Goal: Task Accomplishment & Management: Use online tool/utility

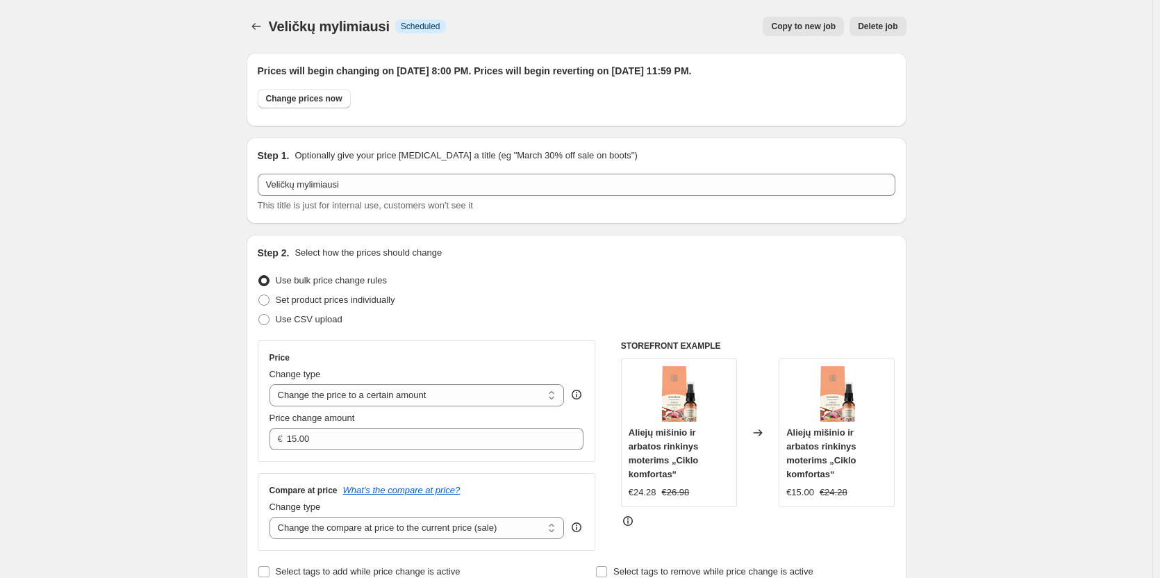
click at [861, 253] on div "Step 2. Select how the prices should change" at bounding box center [577, 253] width 638 height 14
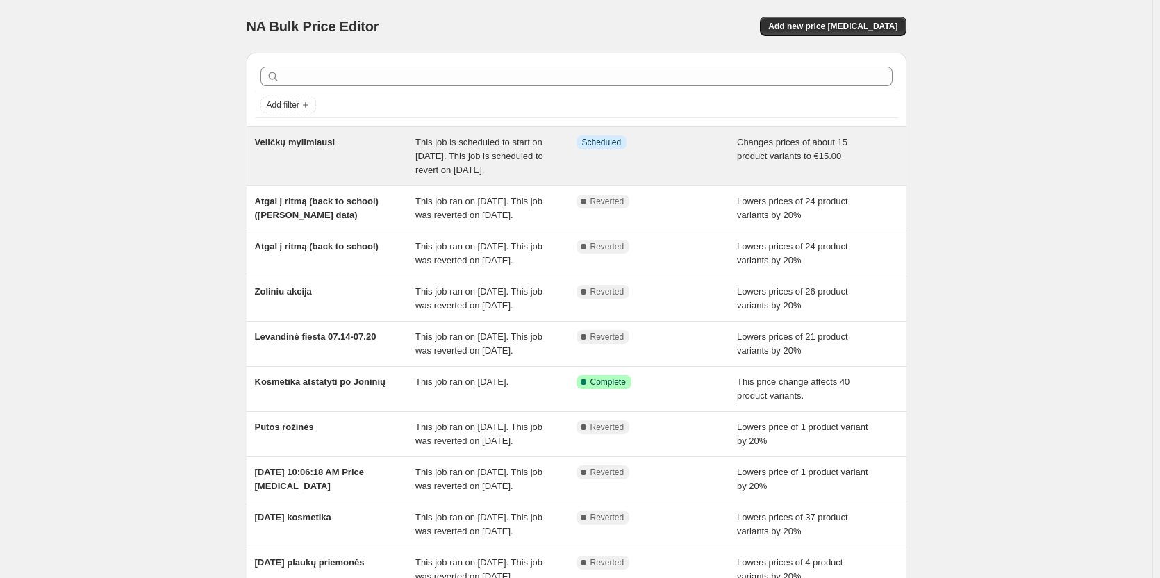
click at [620, 164] on div "Info Scheduled" at bounding box center [656, 156] width 161 height 42
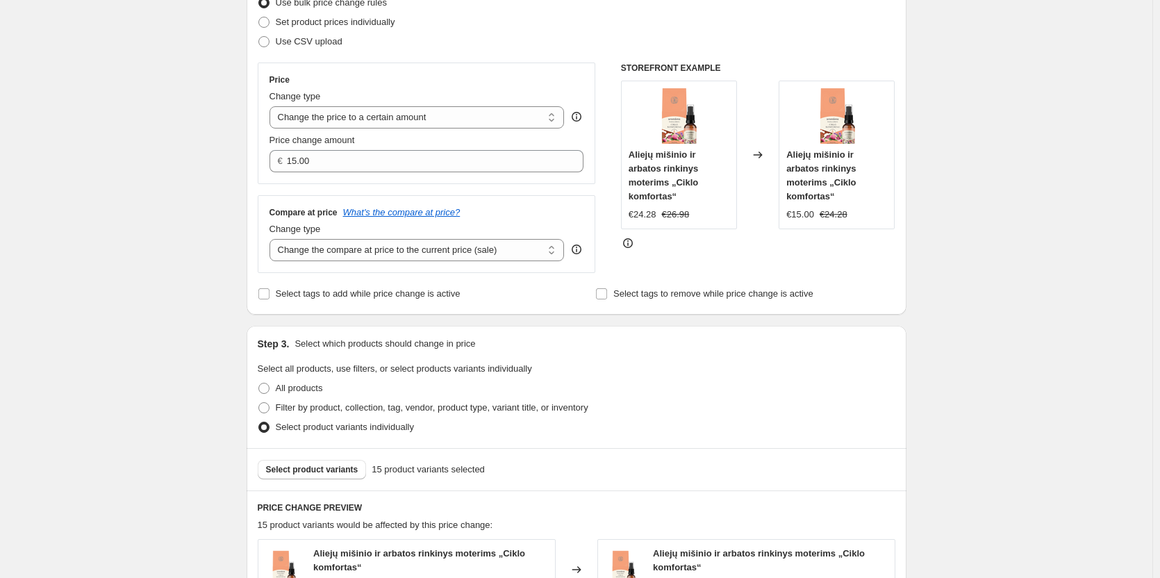
scroll to position [347, 0]
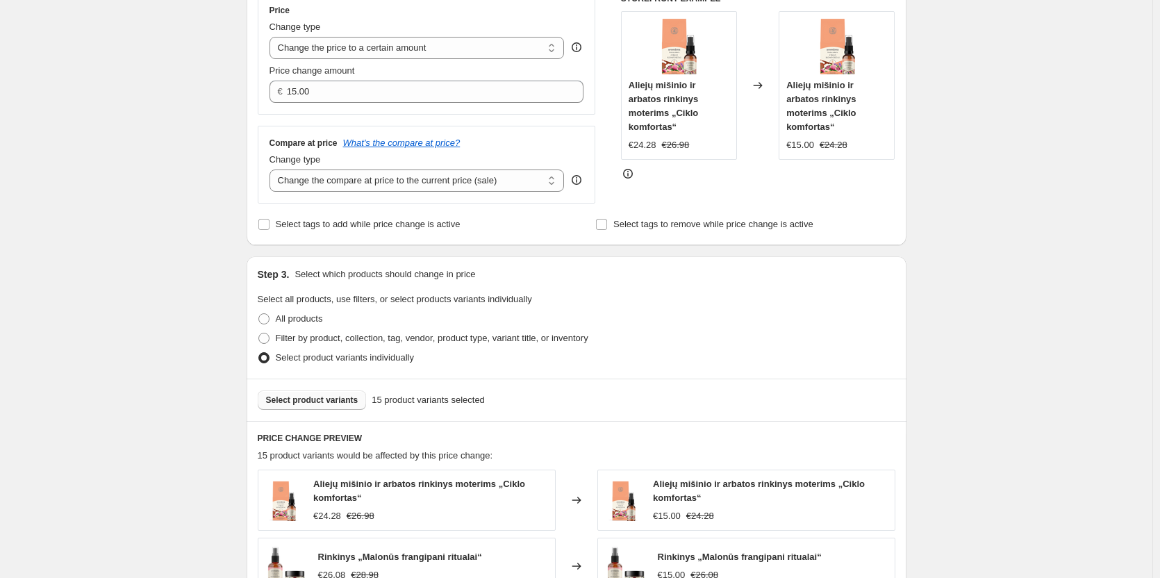
click at [347, 399] on span "Select product variants" at bounding box center [312, 399] width 92 height 11
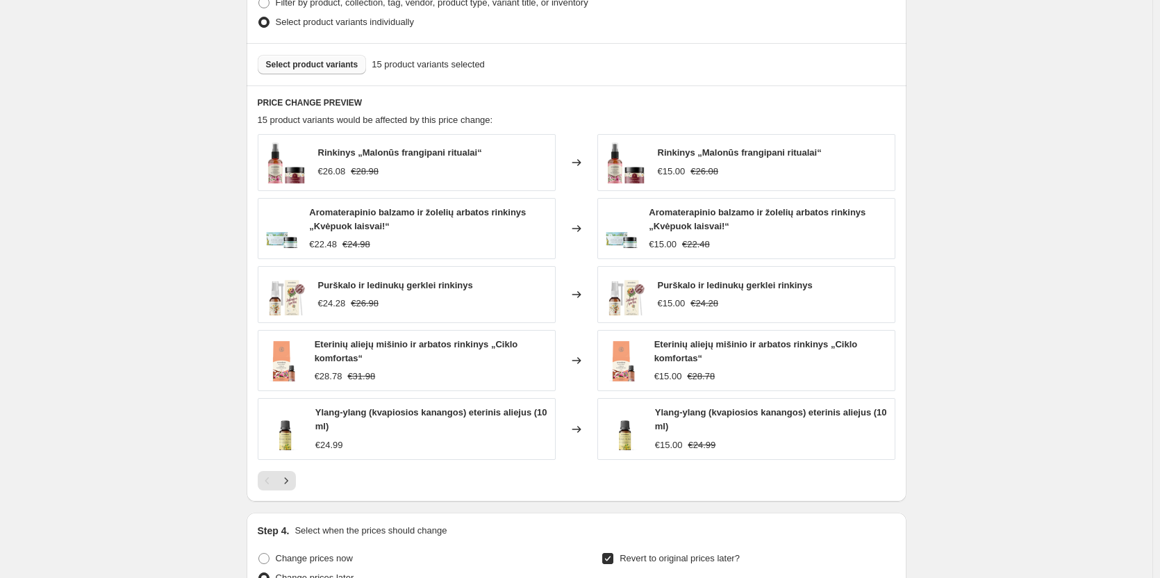
scroll to position [764, 0]
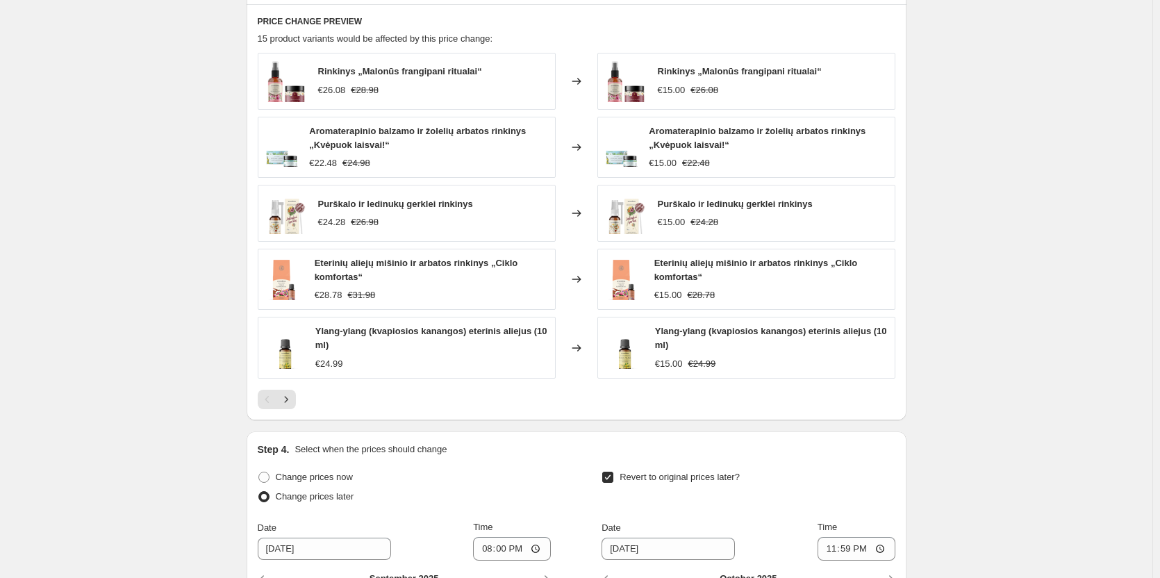
click at [1074, 226] on div "Veličkų mylimiausi. This page is ready Veličkų mylimiausi Info Scheduled Copy t…" at bounding box center [576, 54] width 1152 height 1637
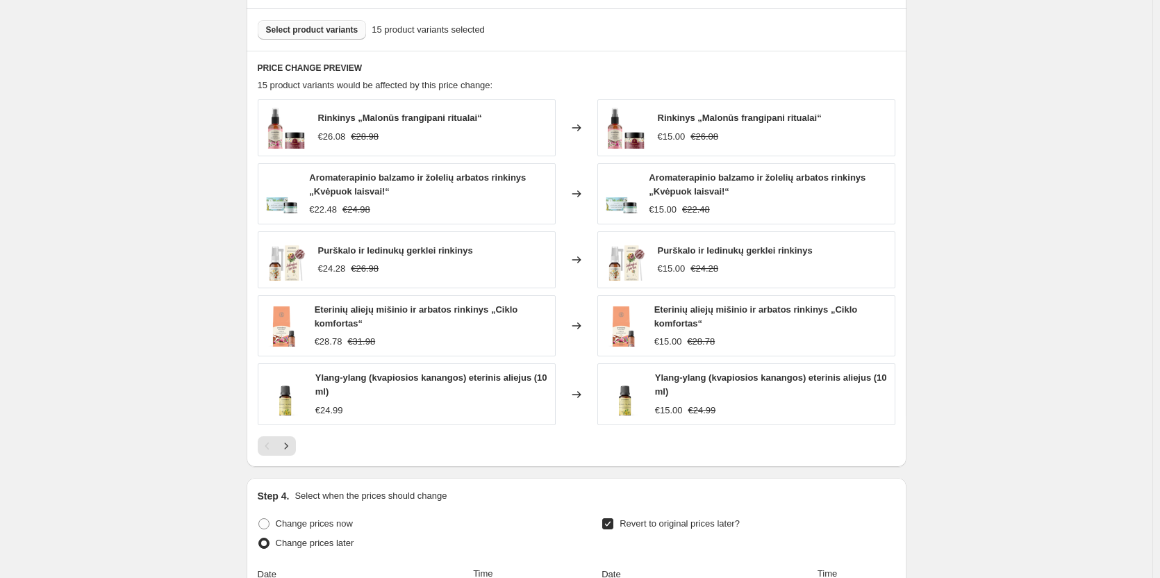
scroll to position [695, 0]
